Goal: Task Accomplishment & Management: Manage account settings

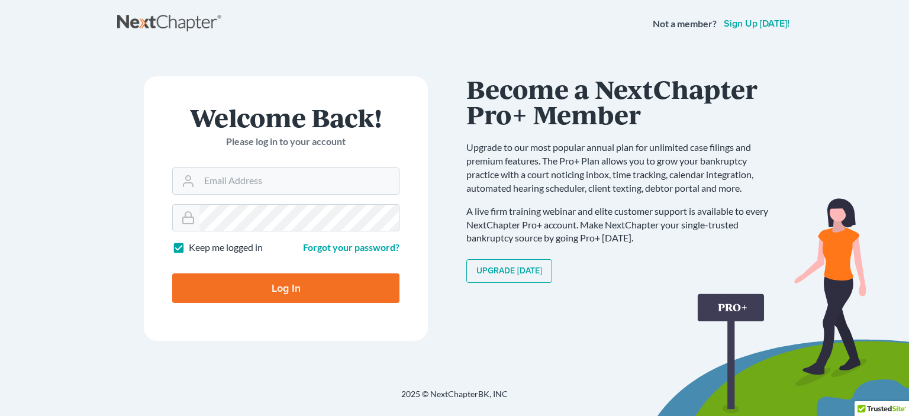
type input "[EMAIL_ADDRESS][DOMAIN_NAME]"
click at [278, 289] on input "Log In" at bounding box center [285, 288] width 227 height 30
type input "Thinking..."
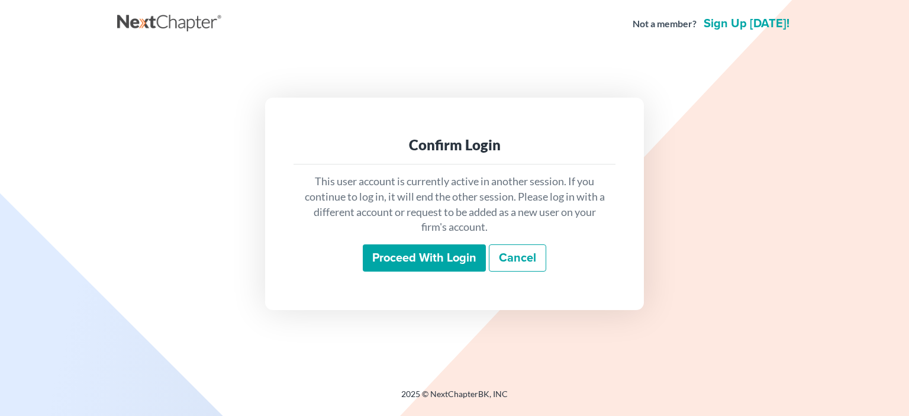
click at [426, 260] on input "Proceed with login" at bounding box center [424, 257] width 123 height 27
